Goal: Task Accomplishment & Management: Manage account settings

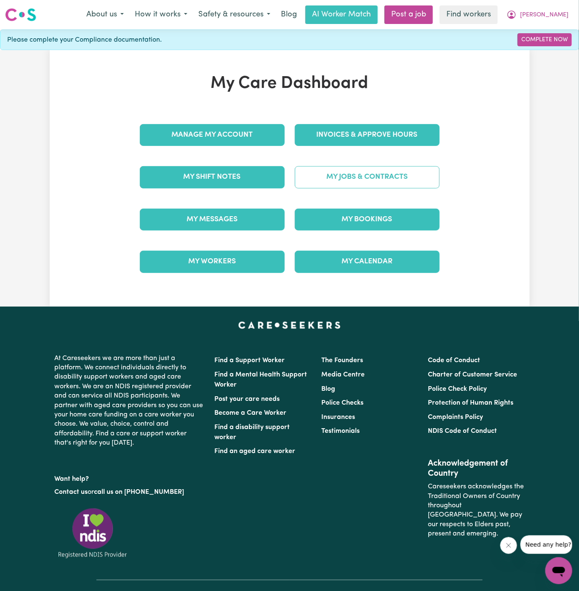
click at [374, 184] on link "My Jobs & Contracts" at bounding box center [367, 177] width 145 height 22
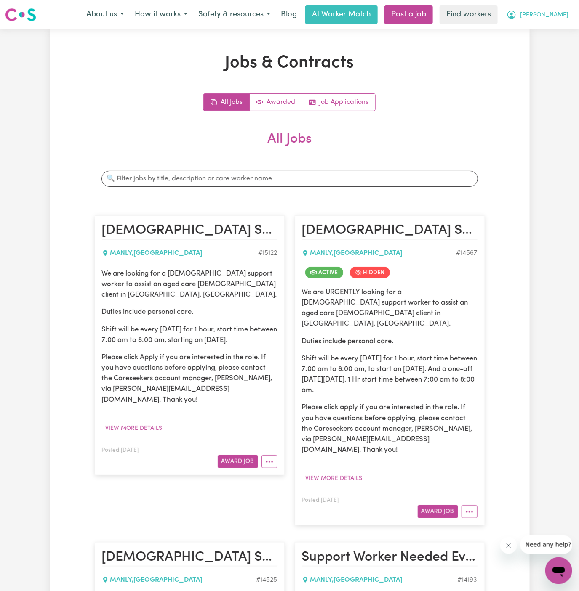
click at [551, 16] on span "[PERSON_NAME]" at bounding box center [544, 15] width 48 height 9
click at [344, 103] on link "Job Applications" at bounding box center [338, 102] width 73 height 17
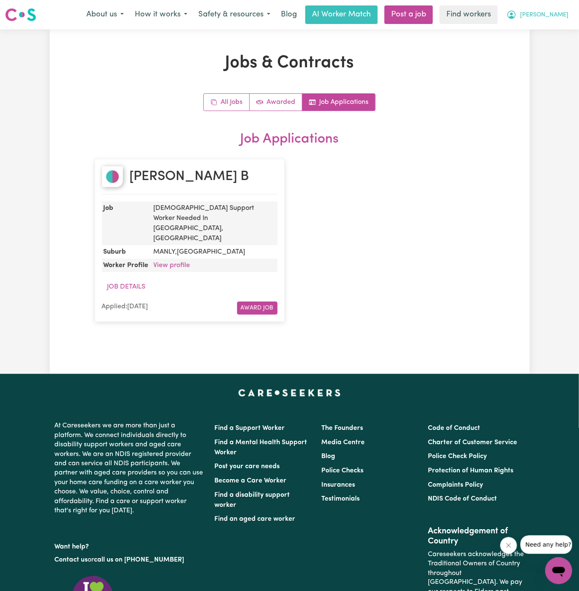
click at [564, 12] on span "[PERSON_NAME]" at bounding box center [544, 15] width 48 height 9
click at [553, 45] on link "Logout" at bounding box center [540, 48] width 66 height 16
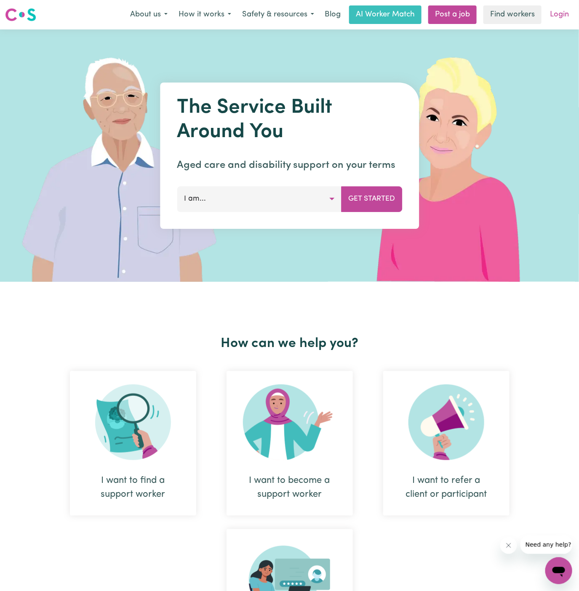
click at [560, 16] on link "Login" at bounding box center [558, 14] width 29 height 19
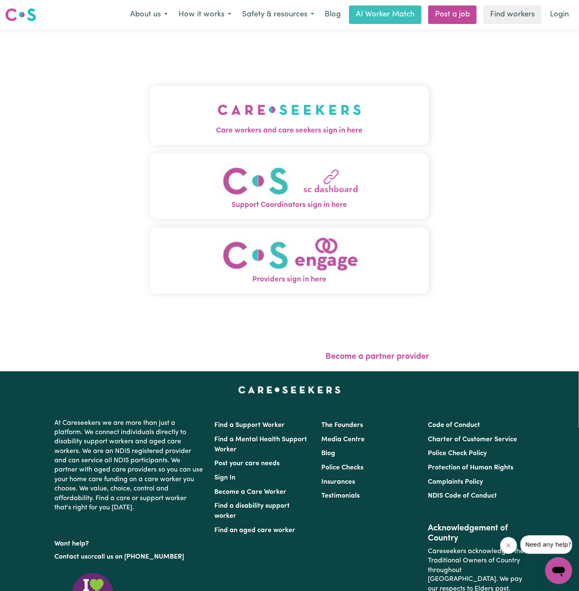
click at [256, 96] on img "Care workers and care seekers sign in here" at bounding box center [289, 109] width 143 height 31
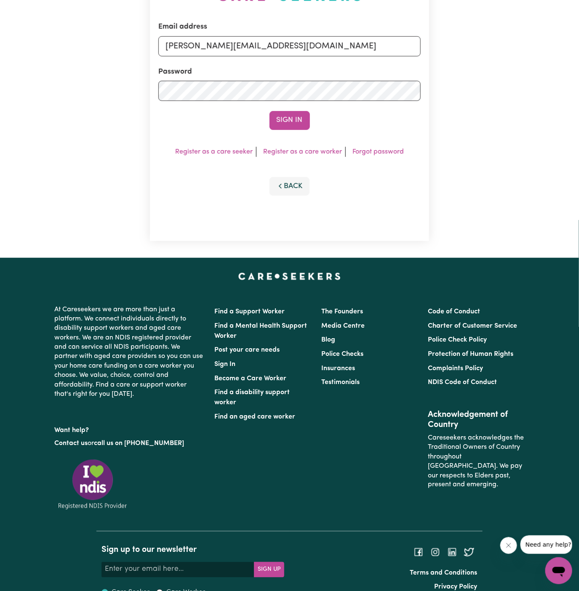
scroll to position [78, 0]
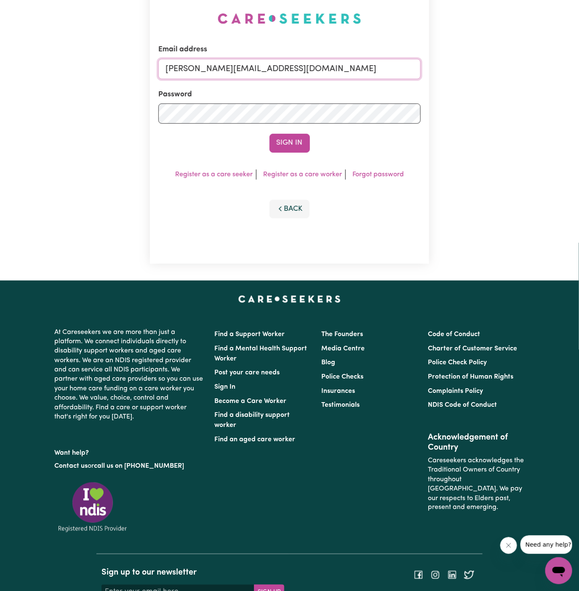
click at [309, 72] on input "[PERSON_NAME][EMAIL_ADDRESS][DOMAIN_NAME]" at bounding box center [289, 69] width 263 height 20
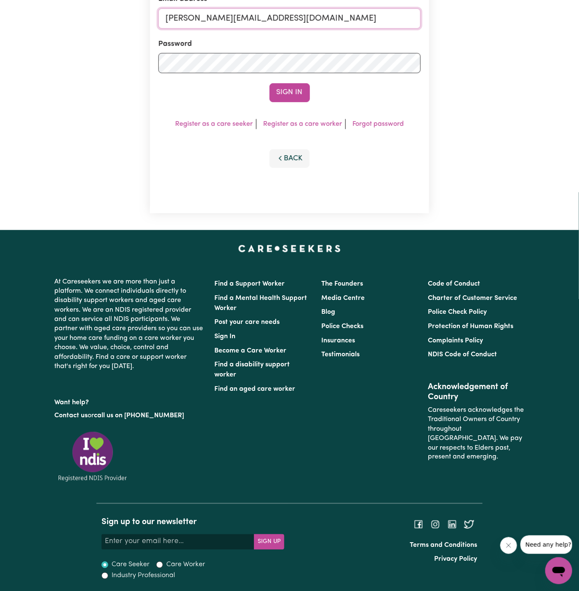
click at [300, 15] on input "[PERSON_NAME][EMAIL_ADDRESS][DOMAIN_NAME]" at bounding box center [289, 18] width 263 height 20
drag, startPoint x: 211, startPoint y: 17, endPoint x: 442, endPoint y: 46, distance: 232.3
click at [442, 46] on div "Email address [EMAIL_ADDRESS][DOMAIN_NAME] Password Sign In Register as a care …" at bounding box center [289, 65] width 579 height 329
type input "[EMAIL_ADDRESS][DOMAIN_NAME]"
click at [296, 92] on button "Sign In" at bounding box center [289, 92] width 40 height 19
